Goal: Transaction & Acquisition: Obtain resource

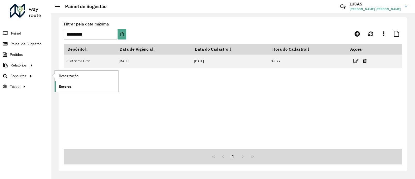
click at [65, 82] on link "Setores" at bounding box center [87, 86] width 64 height 10
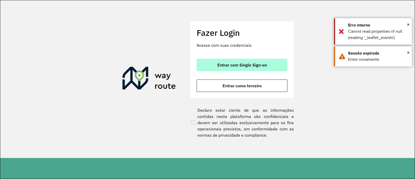
click at [199, 61] on button "Entrar com Single Sign-on" at bounding box center [242, 65] width 91 height 12
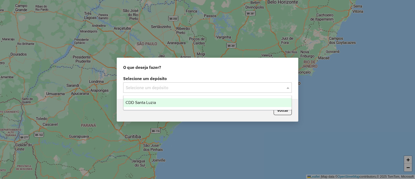
click at [166, 90] on input "text" at bounding box center [202, 88] width 153 height 6
click at [157, 106] on div "CDD Santa Luzia" at bounding box center [208, 102] width 168 height 9
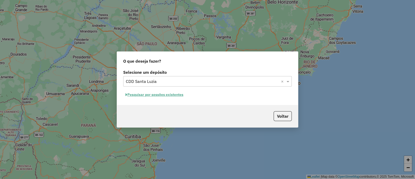
click at [166, 95] on button "Pesquisar por sessões existentes" at bounding box center [154, 95] width 63 height 8
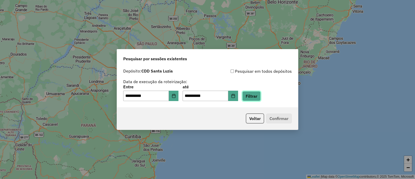
click at [255, 92] on button "Filtrar" at bounding box center [251, 96] width 18 height 10
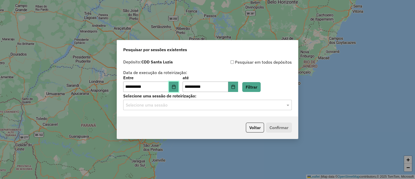
click at [176, 85] on icon "Choose Date" at bounding box center [174, 87] width 4 height 4
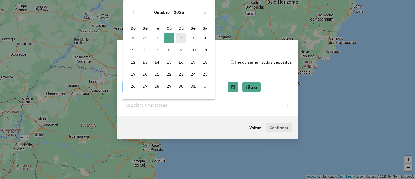
click at [182, 38] on span "2" at bounding box center [181, 38] width 10 height 10
type input "**********"
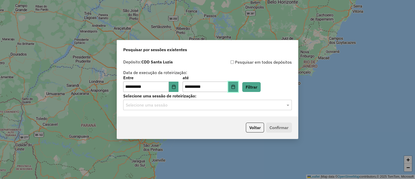
click at [235, 86] on icon "Choose Date" at bounding box center [233, 87] width 4 height 4
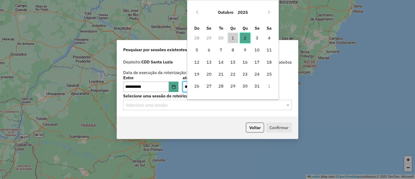
click at [249, 38] on span "2" at bounding box center [245, 38] width 10 height 10
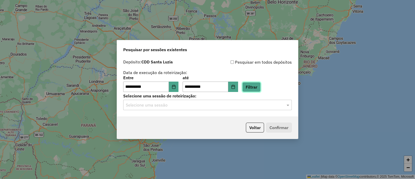
click at [259, 85] on button "Filtrar" at bounding box center [251, 87] width 18 height 10
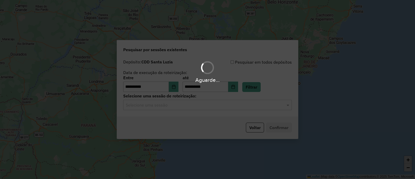
click at [217, 106] on hb-app "**********" at bounding box center [207, 89] width 415 height 179
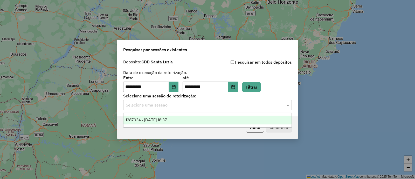
click at [217, 106] on input "text" at bounding box center [202, 105] width 153 height 6
click at [200, 121] on div "1287034 - 02/10/2025 18:37" at bounding box center [208, 120] width 168 height 9
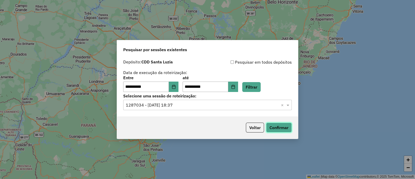
click at [275, 132] on button "Confirmar" at bounding box center [279, 128] width 26 height 10
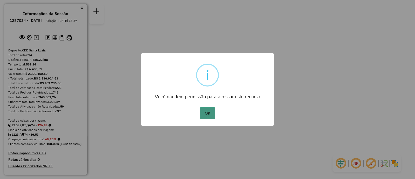
click at [210, 114] on button "OK" at bounding box center [207, 113] width 15 height 12
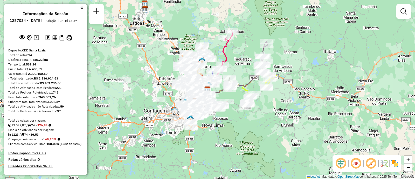
click at [407, 19] on div "Janela de atendimento Grade de atendimento Capacidade Transportadoras Veículos …" at bounding box center [404, 13] width 15 height 19
click at [403, 14] on em at bounding box center [404, 11] width 6 height 6
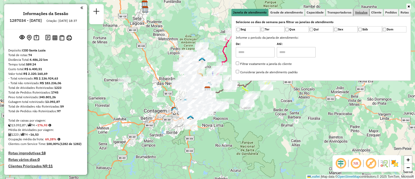
click at [368, 15] on link "Veículos" at bounding box center [362, 12] width 16 height 7
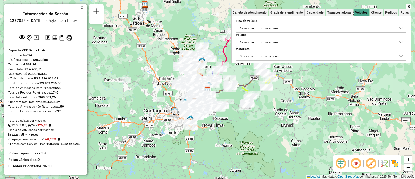
click at [300, 45] on div "Selecione um ou mais itens" at bounding box center [317, 42] width 158 height 8
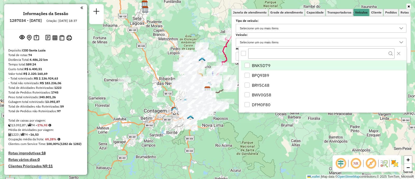
scroll to position [3, 18]
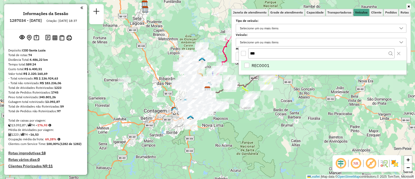
type input "***"
click at [277, 62] on li "REC0001" at bounding box center [324, 65] width 166 height 10
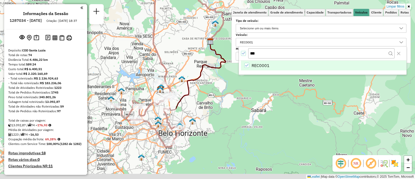
drag, startPoint x: 183, startPoint y: 126, endPoint x: 196, endPoint y: 110, distance: 20.8
click at [196, 110] on div "Limpar filtros Janela de atendimento Grade de atendimento Capacidade Transporta…" at bounding box center [207, 89] width 415 height 179
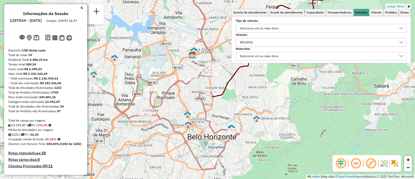
drag, startPoint x: 173, startPoint y: 105, endPoint x: 232, endPoint y: 102, distance: 59.0
click at [232, 102] on div "Limpar filtros Janela de atendimento Grade de atendimento Capacidade Transporta…" at bounding box center [207, 89] width 415 height 179
click at [91, 86] on div at bounding box center [95, 83] width 13 height 5
select select "**********"
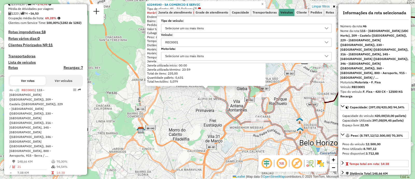
scroll to position [135, 0]
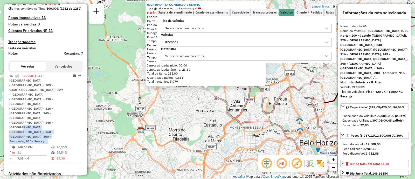
drag, startPoint x: 85, startPoint y: 124, endPoint x: 86, endPoint y: 135, distance: 11.7
click at [86, 135] on div "Informações da Sessão 1287034 - 02/10/2025 Criação: 01/10/2025 18:37 Depósito: …" at bounding box center [45, 89] width 83 height 171
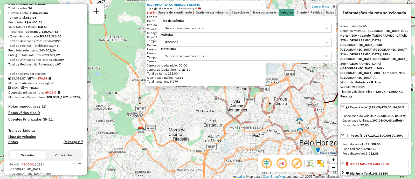
scroll to position [46, 0]
click at [301, 105] on div "63244540 - SA COMERCIO E SERVIC Tipo de cliente: 81 - Zé Delivery (Z) Horário d…" at bounding box center [207, 89] width 415 height 179
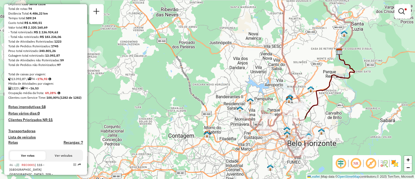
drag, startPoint x: 381, startPoint y: 97, endPoint x: 334, endPoint y: 117, distance: 51.2
click at [334, 117] on div "Limpar filtros Janela de atendimento Grade de atendimento Capacidade Transporta…" at bounding box center [207, 89] width 415 height 179
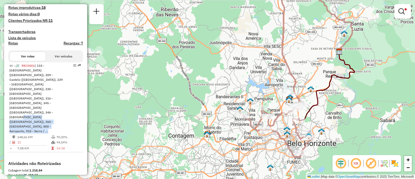
scroll to position [146, 0]
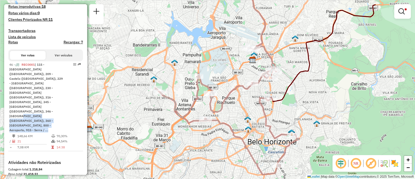
drag, startPoint x: 282, startPoint y: 135, endPoint x: 200, endPoint y: 138, distance: 81.3
click at [200, 138] on div "Limpar filtros Janela de atendimento Grade de atendimento Capacidade Transporta…" at bounding box center [207, 89] width 415 height 179
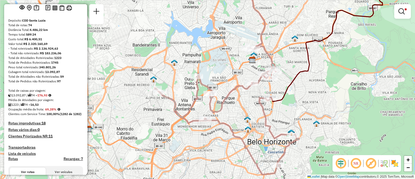
scroll to position [31, 0]
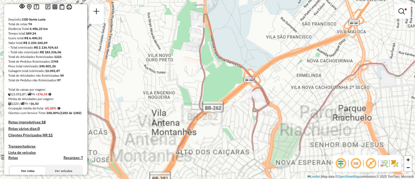
drag, startPoint x: 200, startPoint y: 77, endPoint x: 246, endPoint y: 30, distance: 65.4
click at [246, 30] on div "Limpar filtros Janela de atendimento Grade de atendimento Capacidade Transporta…" at bounding box center [207, 89] width 415 height 179
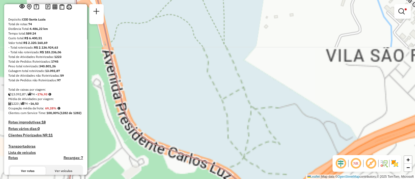
drag, startPoint x: 361, startPoint y: 50, endPoint x: 331, endPoint y: 41, distance: 31.2
click at [331, 41] on div "Limpar filtros Janela de atendimento Grade de atendimento Capacidade Transporta…" at bounding box center [207, 89] width 415 height 179
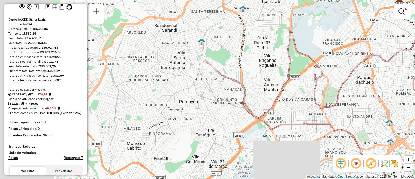
drag, startPoint x: 335, startPoint y: 47, endPoint x: 240, endPoint y: 40, distance: 95.8
click at [240, 40] on div "Limpar filtros Janela de atendimento Grade de atendimento Capacidade Transporta…" at bounding box center [207, 89] width 415 height 179
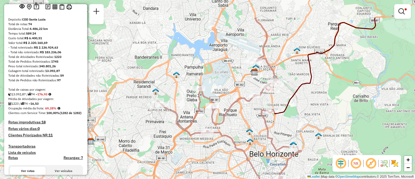
drag, startPoint x: 379, startPoint y: 72, endPoint x: 334, endPoint y: 107, distance: 56.8
click at [334, 107] on div "Limpar filtros Janela de atendimento Grade de atendimento Capacidade Transporta…" at bounding box center [207, 89] width 415 height 179
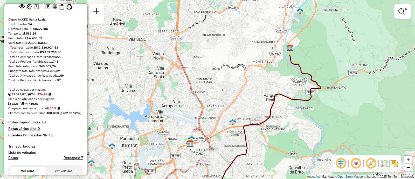
drag, startPoint x: 315, startPoint y: 76, endPoint x: 252, endPoint y: 149, distance: 96.3
click at [251, 150] on icon at bounding box center [264, 120] width 113 height 131
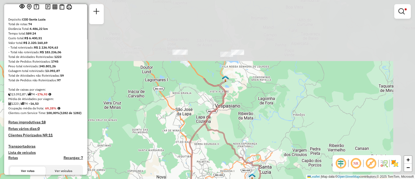
drag, startPoint x: 287, startPoint y: 80, endPoint x: 263, endPoint y: 176, distance: 99.2
click at [260, 176] on icon at bounding box center [232, 136] width 56 height 117
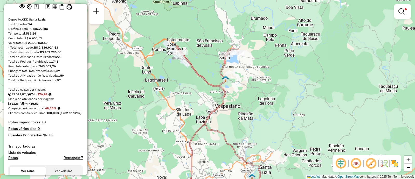
drag, startPoint x: 269, startPoint y: 81, endPoint x: 287, endPoint y: 103, distance: 28.6
click at [287, 103] on div "Limpar filtros Janela de atendimento Grade de atendimento Capacidade Transporta…" at bounding box center [207, 89] width 415 height 179
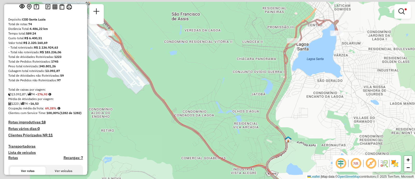
drag, startPoint x: 197, startPoint y: 76, endPoint x: 299, endPoint y: 99, distance: 103.9
click at [299, 99] on div "Limpar filtros Janela de atendimento Grade de atendimento Capacidade Transporta…" at bounding box center [207, 89] width 415 height 179
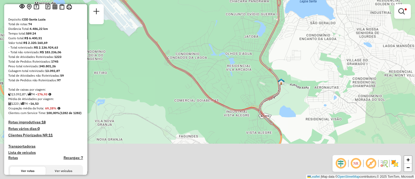
drag, startPoint x: 245, startPoint y: 95, endPoint x: 224, endPoint y: 2, distance: 95.3
click at [224, 2] on div "Limpar filtros Janela de atendimento Grade de atendimento Capacidade Transporta…" at bounding box center [207, 89] width 415 height 179
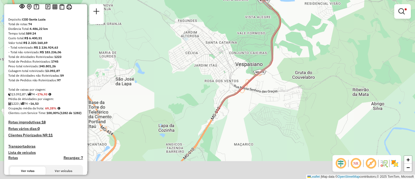
drag, startPoint x: 300, startPoint y: 112, endPoint x: 311, endPoint y: 24, distance: 88.4
click at [311, 24] on div "Limpar filtros Janela de atendimento Grade de atendimento Capacidade Transporta…" at bounding box center [207, 89] width 415 height 179
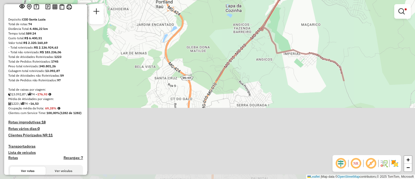
drag, startPoint x: 248, startPoint y: 100, endPoint x: 307, endPoint y: -16, distance: 129.9
click at [307, 0] on html "Aplicando filtros Pop-up bloqueado! Seu navegador bloqueou automáticamente a ab…" at bounding box center [207, 89] width 415 height 179
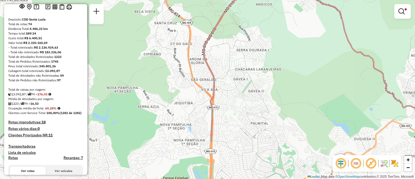
drag, startPoint x: 226, startPoint y: 103, endPoint x: 226, endPoint y: 51, distance: 52.4
click at [226, 51] on div "Limpar filtros Janela de atendimento Grade de atendimento Capacidade Transporta…" at bounding box center [207, 89] width 415 height 179
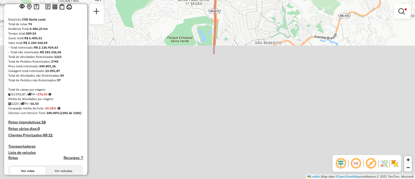
drag, startPoint x: 232, startPoint y: 133, endPoint x: 236, endPoint y: -10, distance: 143.1
click at [236, 0] on html "Aplicando filtros Pop-up bloqueado! Seu navegador bloqueou automáticamente a ab…" at bounding box center [207, 89] width 415 height 179
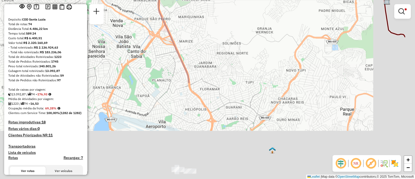
drag, startPoint x: 195, startPoint y: -2, endPoint x: 190, endPoint y: -15, distance: 14.1
click at [190, 0] on html "Aplicando filtros Pop-up bloqueado! Seu navegador bloqueou automáticamente a ab…" at bounding box center [207, 89] width 415 height 179
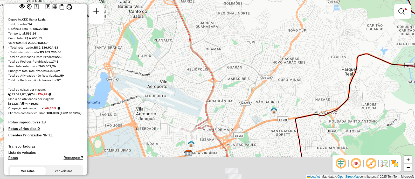
drag, startPoint x: 230, startPoint y: 106, endPoint x: 231, endPoint y: 65, distance: 40.3
click at [231, 65] on div "Limpar filtros Janela de atendimento Grade de atendimento Capacidade Transporta…" at bounding box center [207, 89] width 415 height 179
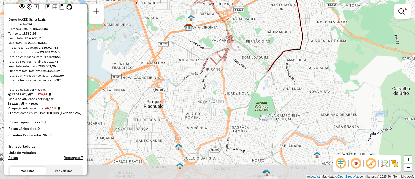
drag, startPoint x: 282, startPoint y: 134, endPoint x: 281, endPoint y: 8, distance: 126.7
click at [281, 8] on div "Limpar filtros Janela de atendimento Grade de atendimento Capacidade Transporta…" at bounding box center [207, 89] width 415 height 179
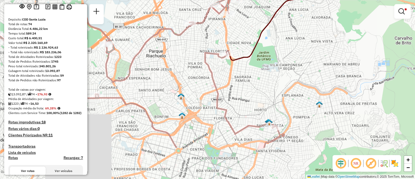
drag, startPoint x: 280, startPoint y: 114, endPoint x: 279, endPoint y: 60, distance: 54.3
click at [279, 60] on div "Limpar filtros Janela de atendimento Grade de atendimento Capacidade Transporta…" at bounding box center [207, 89] width 415 height 179
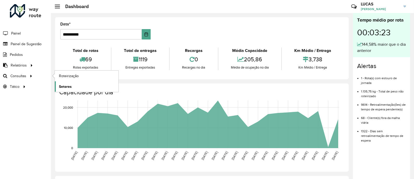
click at [67, 85] on span "Setores" at bounding box center [65, 86] width 13 height 5
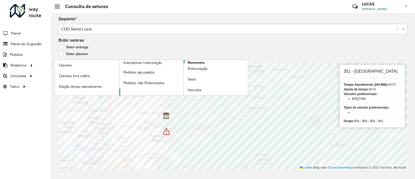
click at [190, 61] on span "Romaneio" at bounding box center [196, 62] width 17 height 5
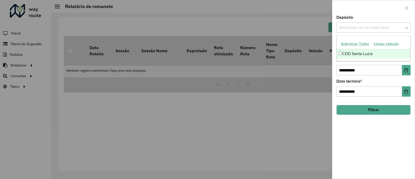
click at [356, 26] on input "text" at bounding box center [371, 28] width 66 height 6
click at [353, 47] on button "Selecionar Todos" at bounding box center [355, 44] width 33 height 8
click at [410, 73] on button "Choose Date" at bounding box center [406, 70] width 9 height 10
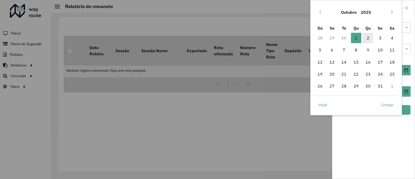
click at [367, 39] on span "2" at bounding box center [368, 38] width 10 height 10
type input "**********"
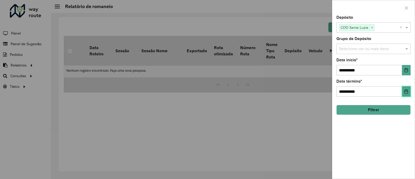
click at [408, 87] on button "Choose Date" at bounding box center [406, 91] width 9 height 10
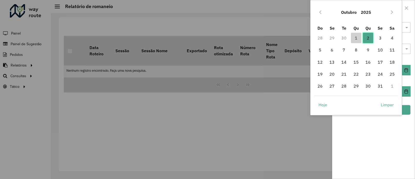
click at [369, 36] on span "2" at bounding box center [368, 38] width 10 height 10
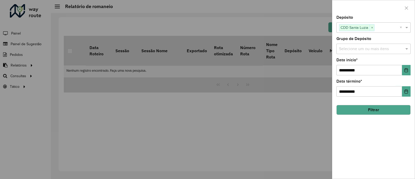
click at [375, 107] on button "Filtrar" at bounding box center [374, 110] width 74 height 10
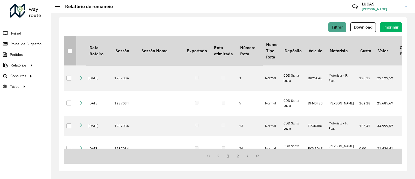
click at [69, 52] on div at bounding box center [70, 51] width 5 height 5
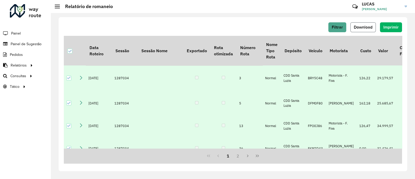
click at [369, 27] on span "Download" at bounding box center [363, 27] width 19 height 4
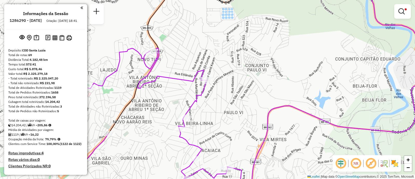
scroll to position [161, 0]
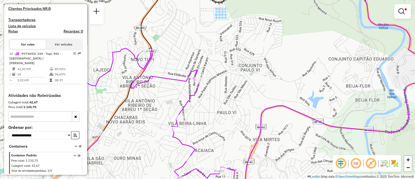
drag, startPoint x: 243, startPoint y: 78, endPoint x: 235, endPoint y: 78, distance: 7.3
click at [235, 78] on div "Limpar filtros Janela de atendimento Grade de atendimento Capacidade Transporta…" at bounding box center [207, 89] width 415 height 179
